Goal: Transaction & Acquisition: Purchase product/service

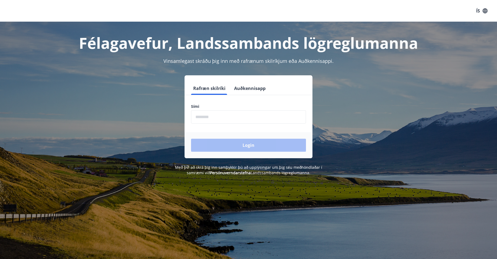
click at [207, 111] on input "phone" at bounding box center [248, 116] width 115 height 13
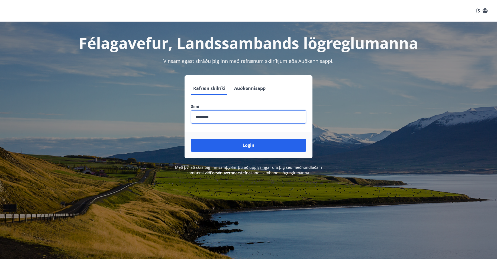
type input "********"
click at [191, 139] on button "Login" at bounding box center [248, 145] width 115 height 13
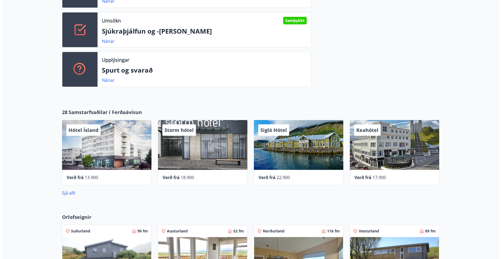
scroll to position [225, 0]
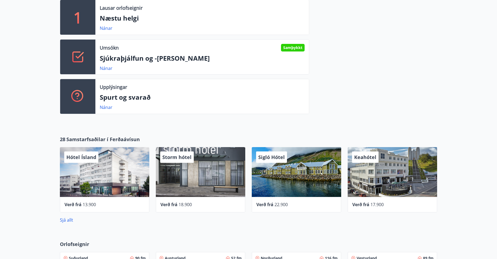
click at [84, 158] on span "Hótel Ísland" at bounding box center [81, 157] width 30 height 7
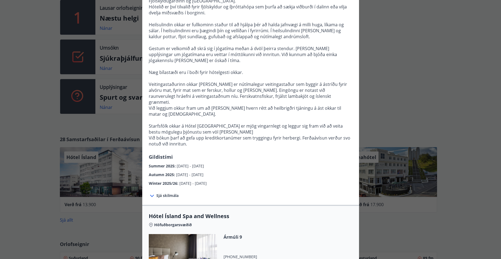
scroll to position [0, 0]
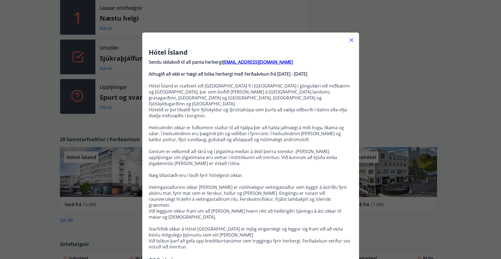
click at [350, 38] on icon at bounding box center [351, 40] width 7 height 7
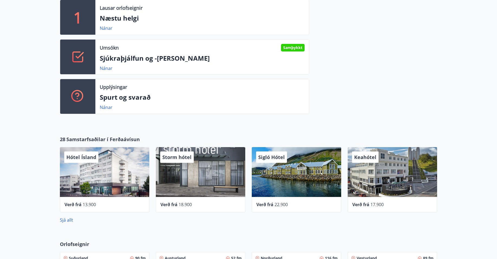
click at [383, 178] on div "Keahótel" at bounding box center [392, 172] width 89 height 50
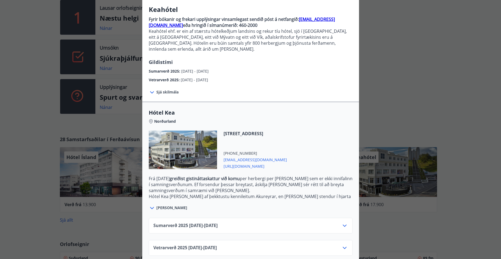
scroll to position [44, 0]
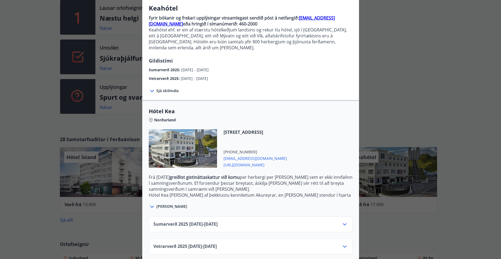
click at [159, 204] on span "[PERSON_NAME]" at bounding box center [171, 206] width 31 height 5
click at [151, 206] on icon at bounding box center [152, 207] width 4 height 2
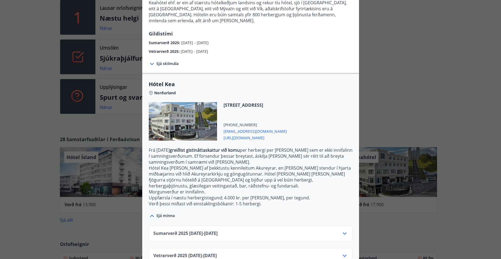
scroll to position [75, 0]
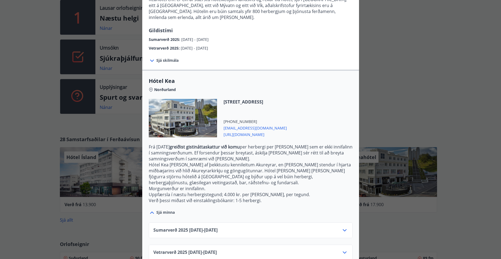
click at [343, 249] on icon at bounding box center [345, 252] width 7 height 7
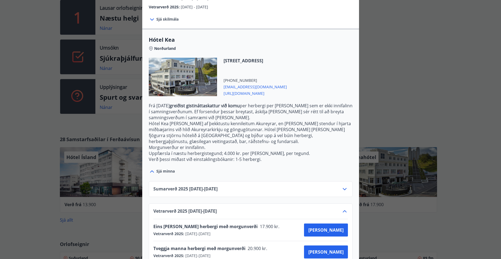
scroll to position [118, 0]
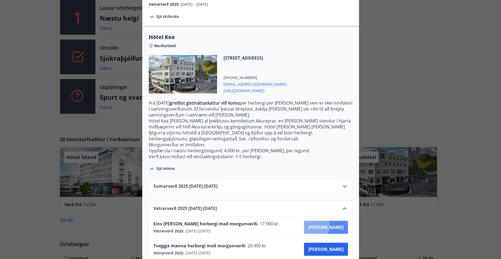
click at [335, 224] on span "[PERSON_NAME]" at bounding box center [326, 227] width 35 height 6
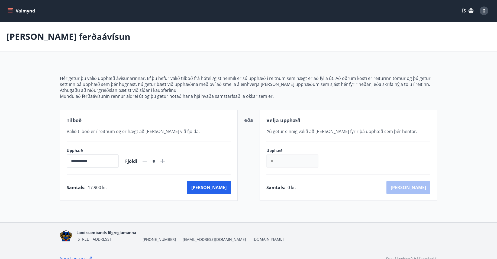
click at [13, 11] on icon "menu" at bounding box center [10, 10] width 5 height 5
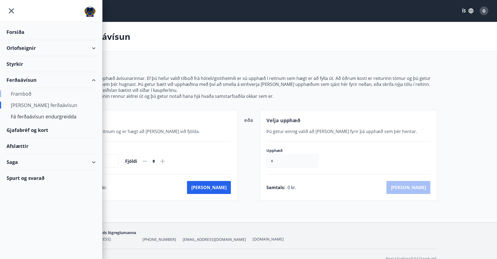
click at [25, 96] on div "Framboð" at bounding box center [51, 93] width 81 height 11
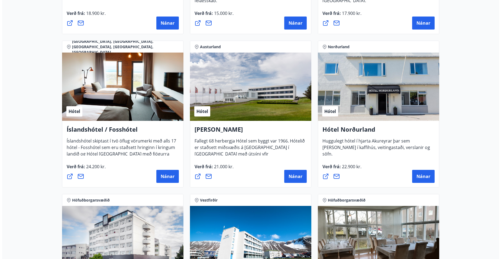
scroll to position [705, 0]
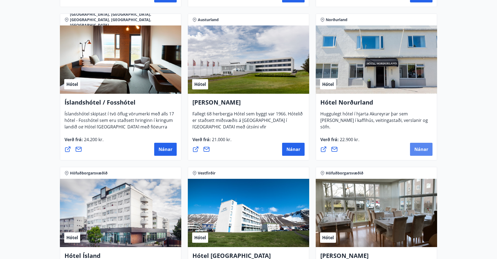
click at [424, 149] on span "Nánar" at bounding box center [422, 149] width 14 height 6
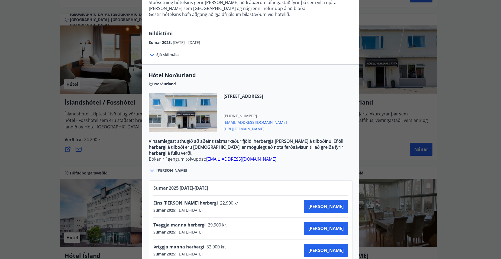
scroll to position [108, 0]
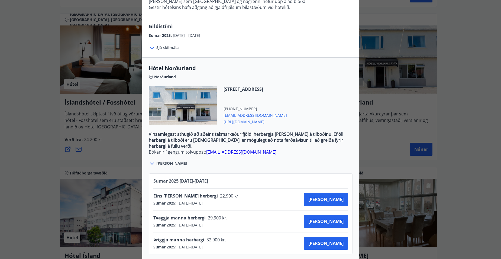
click at [259, 156] on div "[PERSON_NAME]" at bounding box center [251, 161] width 204 height 12
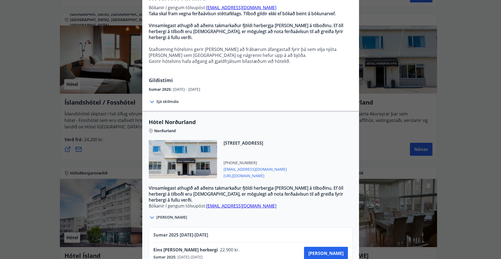
scroll to position [54, 0]
click at [335, 251] on span "[PERSON_NAME]" at bounding box center [326, 254] width 35 height 6
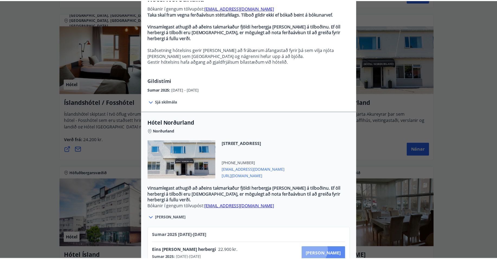
scroll to position [1, 0]
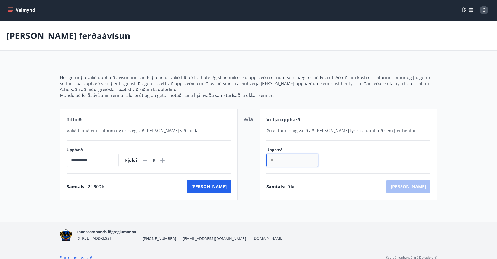
drag, startPoint x: 276, startPoint y: 162, endPoint x: 266, endPoint y: 161, distance: 9.8
click at [267, 161] on input "*" at bounding box center [293, 160] width 52 height 13
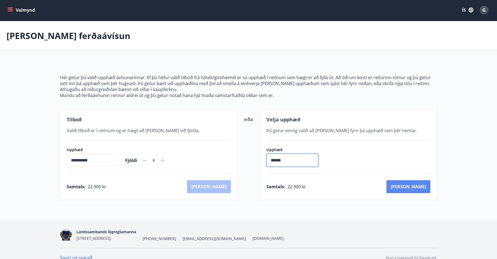
type input "******"
click at [423, 189] on button "[PERSON_NAME]" at bounding box center [409, 186] width 44 height 13
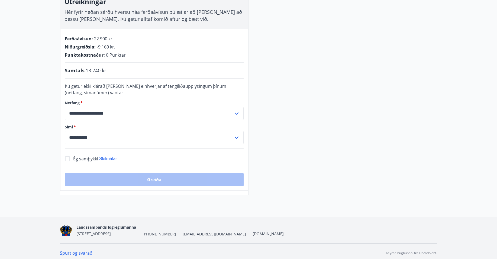
scroll to position [101, 0]
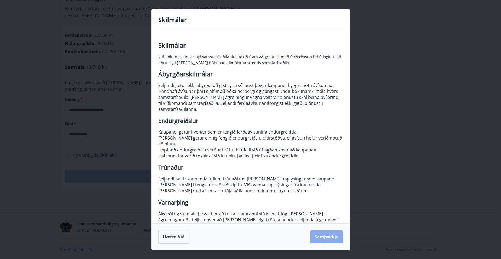
click at [333, 239] on button "Samþykkja" at bounding box center [326, 236] width 33 height 13
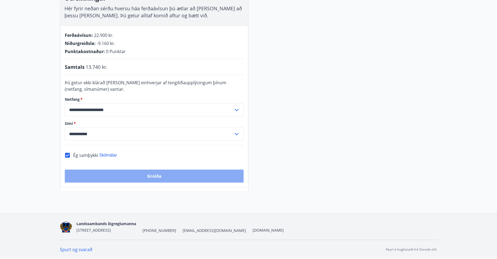
click at [152, 178] on button "Greiða" at bounding box center [154, 176] width 179 height 13
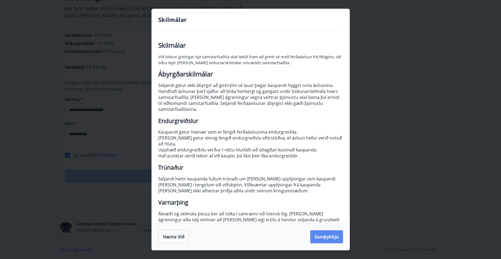
click at [329, 237] on button "Samþykkja" at bounding box center [326, 236] width 33 height 13
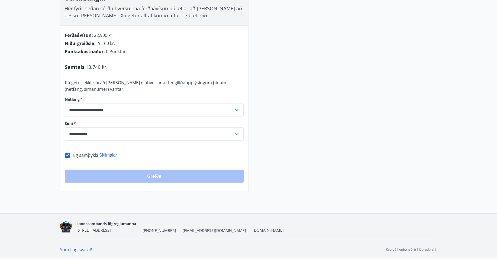
click at [160, 175] on div "Greiða" at bounding box center [154, 176] width 179 height 13
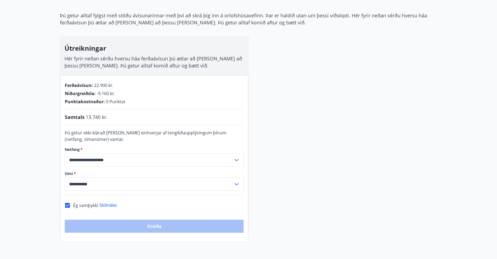
scroll to position [0, 0]
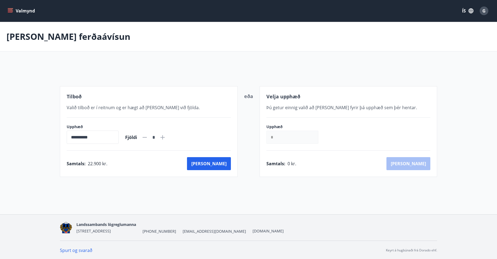
scroll to position [1, 0]
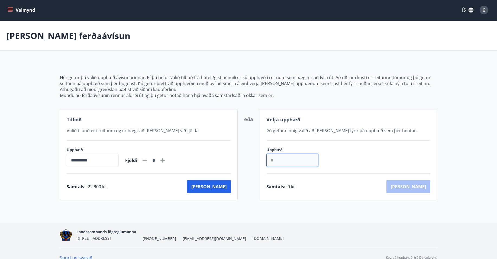
drag, startPoint x: 284, startPoint y: 158, endPoint x: 261, endPoint y: 159, distance: 22.8
click at [261, 159] on div "Velja upphæð Þú getur einnig valið að [PERSON_NAME] fyrir þá upphæð sem þér hen…" at bounding box center [349, 154] width 178 height 91
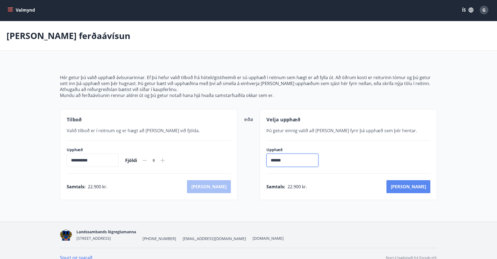
type input "******"
click at [420, 188] on button "[PERSON_NAME]" at bounding box center [409, 186] width 44 height 13
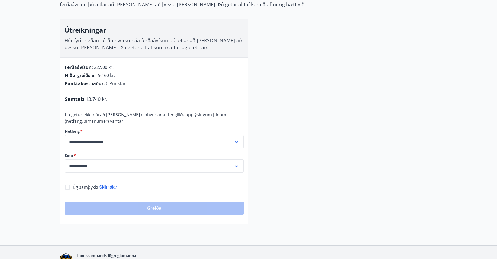
scroll to position [82, 0]
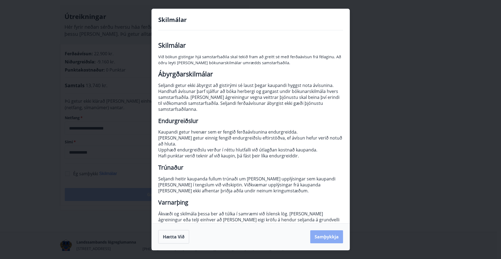
click at [327, 238] on button "Samþykkja" at bounding box center [326, 236] width 33 height 13
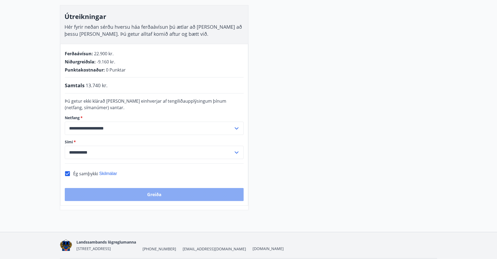
click at [155, 195] on button "Greiða" at bounding box center [154, 194] width 179 height 13
